Goal: Obtain resource: Obtain resource

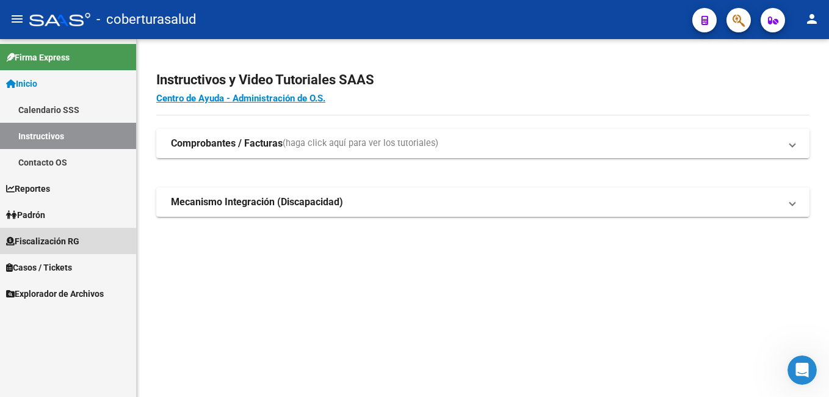
click at [53, 245] on span "Fiscalización RG" at bounding box center [42, 240] width 73 height 13
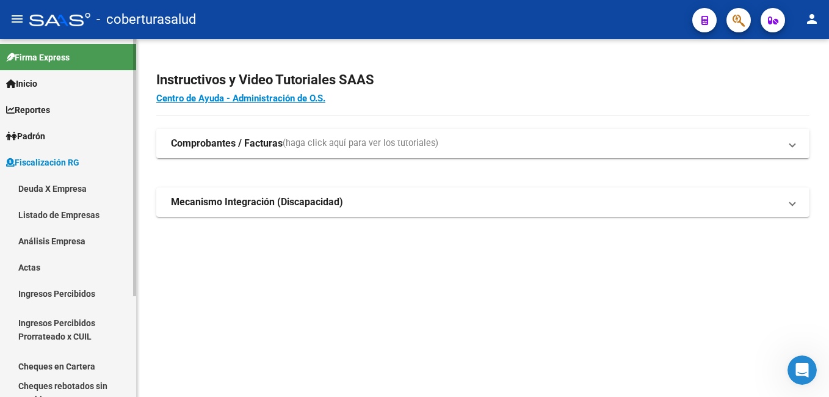
click at [62, 241] on link "Análisis Empresa" at bounding box center [68, 241] width 136 height 26
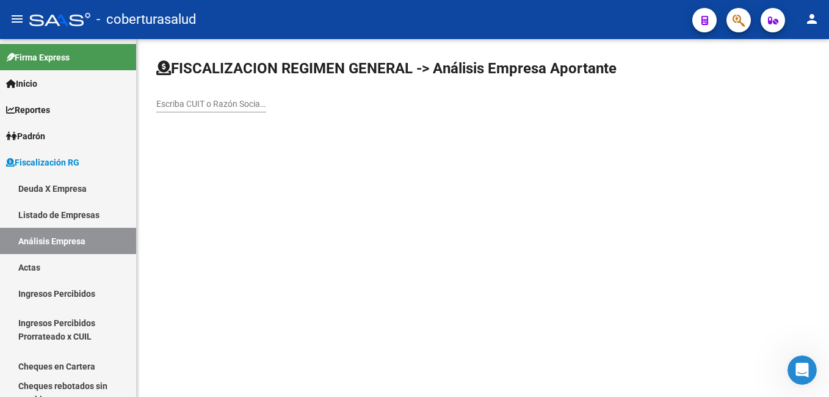
click at [169, 93] on div "Escriba CUIT o Razón Social para buscar" at bounding box center [211, 100] width 110 height 24
drag, startPoint x: 170, startPoint y: 96, endPoint x: 156, endPoint y: 174, distance: 79.5
click at [156, 175] on mat-sidenav-content "FISCALIZACION REGIMEN GENERAL -> Análisis Empresa Aportante Escriba CUIT o Razó…" at bounding box center [483, 218] width 692 height 358
paste input "30671859959"
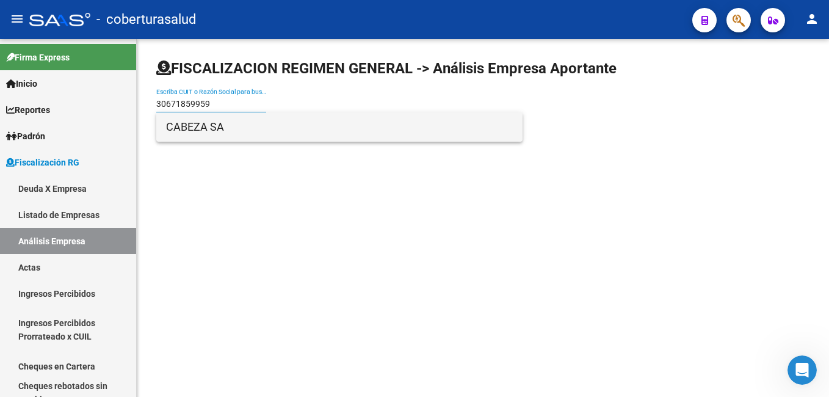
type input "30671859959"
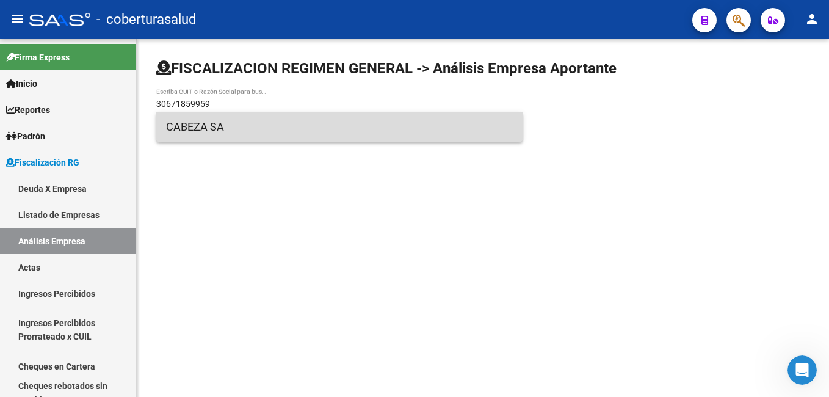
click at [203, 131] on span "CABEZA SA" at bounding box center [339, 126] width 347 height 29
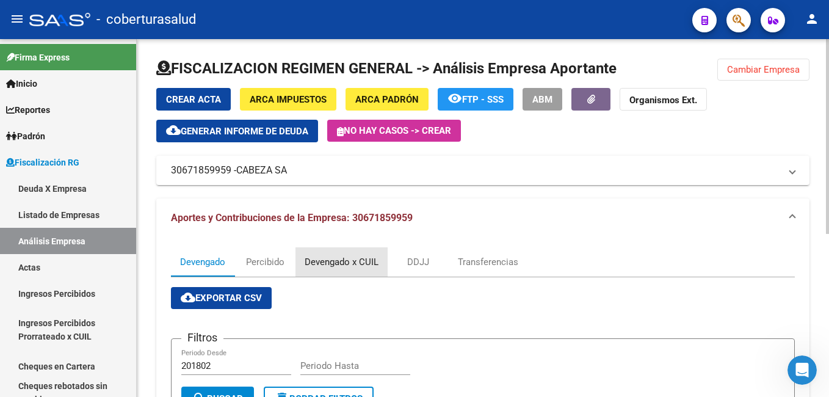
click at [326, 259] on div "Devengado x CUIL" at bounding box center [342, 261] width 74 height 13
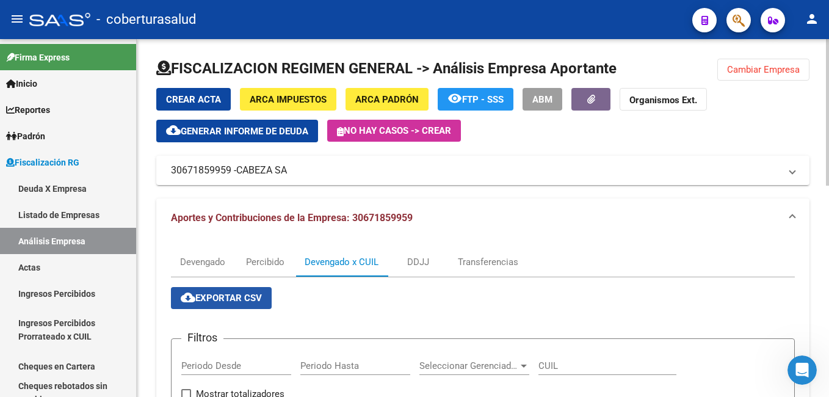
click at [208, 302] on span "cloud_download Exportar CSV" at bounding box center [221, 297] width 81 height 11
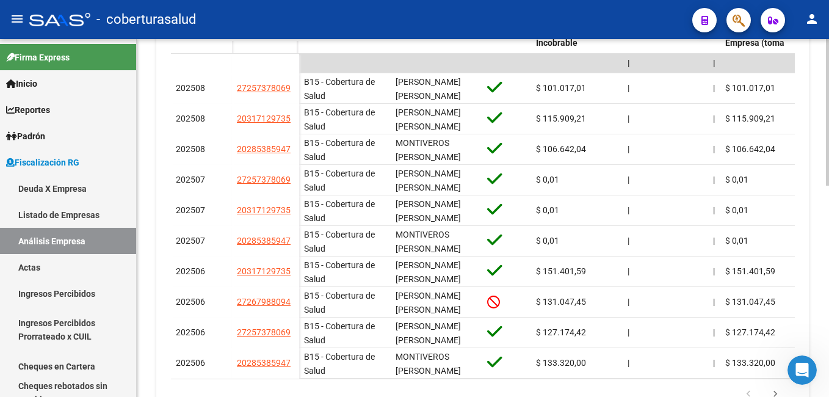
scroll to position [514, 0]
